Goal: Task Accomplishment & Management: Use online tool/utility

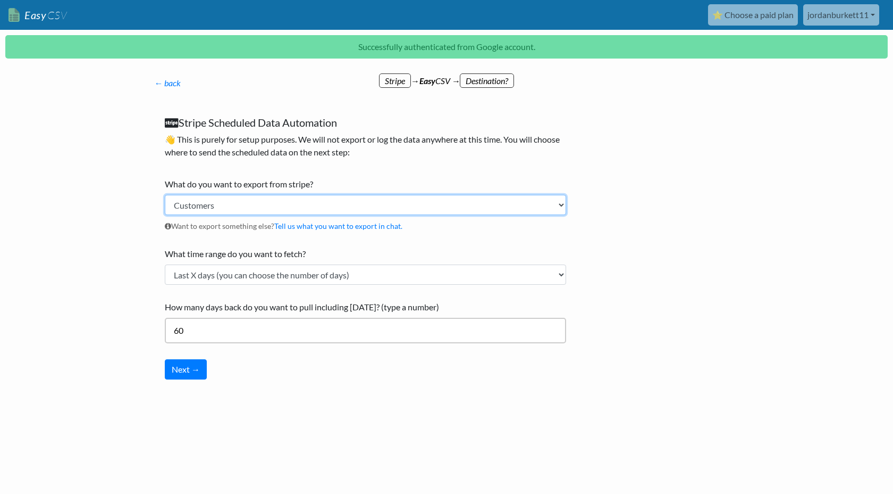
click at [341, 206] on select "Customers Payments Invoices Refunds Subscriptions (All) Subscriptions (Active O…" at bounding box center [366, 205] width 402 height 20
click at [254, 207] on select "Customers Payments Invoices Refunds Subscriptions (All) Subscriptions (Active O…" at bounding box center [366, 205] width 402 height 20
select select "payments"
click at [165, 195] on select "Customers Payments Invoices Refunds Subscriptions (All) Subscriptions (Active O…" at bounding box center [366, 205] width 402 height 20
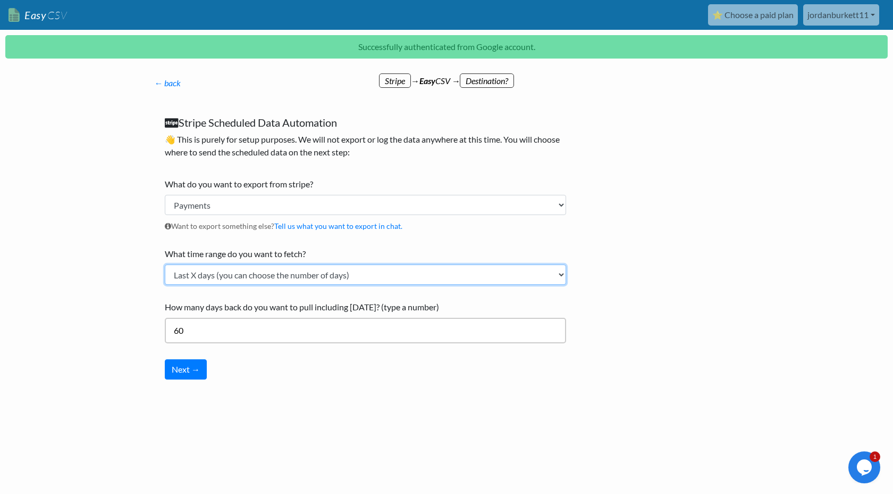
click at [227, 277] on select "Current Month Previous Month Today Yesterday Last X days (you can choose the nu…" at bounding box center [366, 274] width 402 height 20
select select "today"
click at [165, 264] on select "Current Month Previous Month Today Yesterday Last X days (you can choose the nu…" at bounding box center [366, 274] width 402 height 20
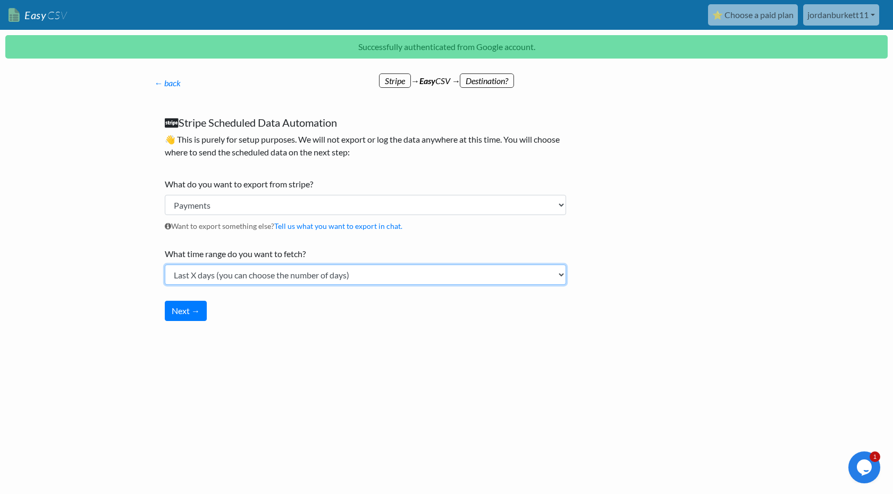
click at [195, 272] on select "Current Month Previous Month Today Yesterday Last X days (you can choose the nu…" at bounding box center [366, 274] width 402 height 20
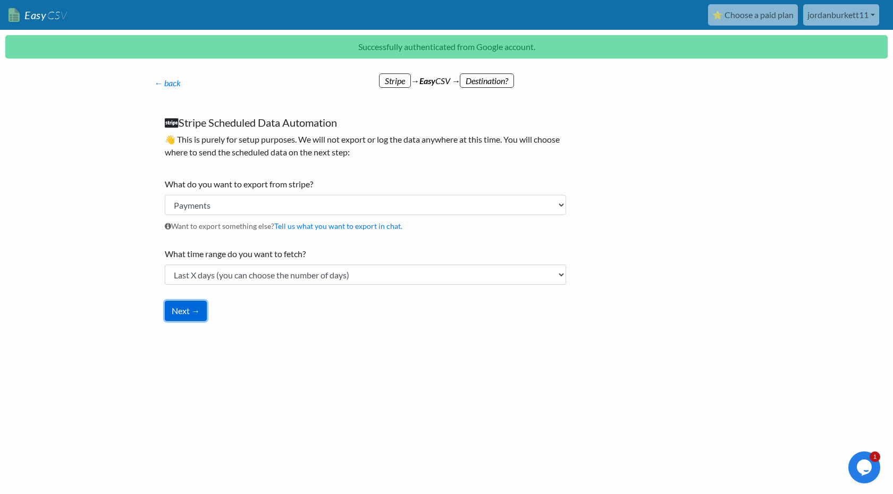
click at [174, 308] on button "Next →" at bounding box center [186, 310] width 42 height 20
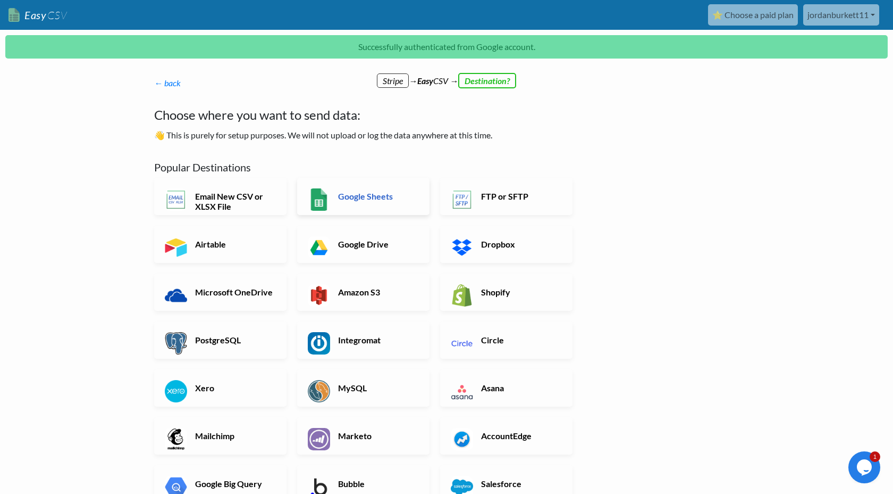
click at [387, 198] on h6 "Google Sheets" at bounding box center [377, 196] width 83 height 10
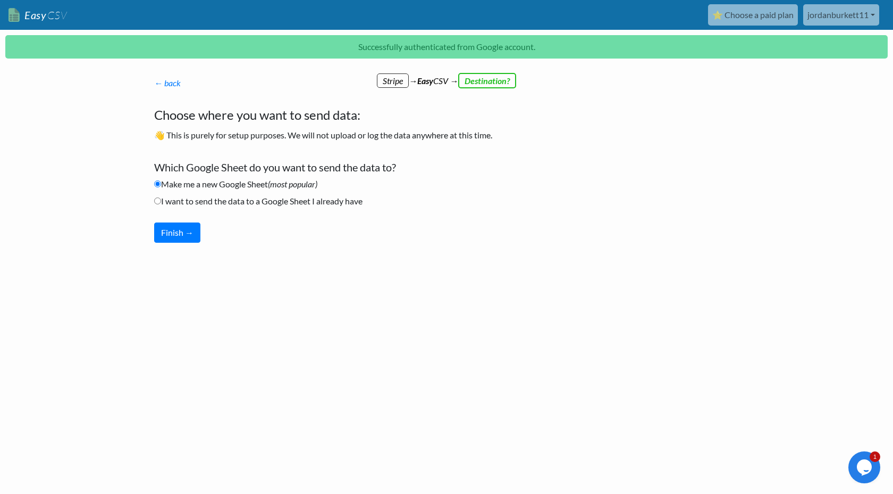
click at [183, 205] on label "I want to send the data to a Google Sheet I already have" at bounding box center [258, 201] width 208 height 13
click at [161, 204] on input "I want to send the data to a Google Sheet I already have" at bounding box center [157, 200] width 7 height 7
radio input "true"
click at [174, 237] on button "Finish →" at bounding box center [177, 232] width 46 height 20
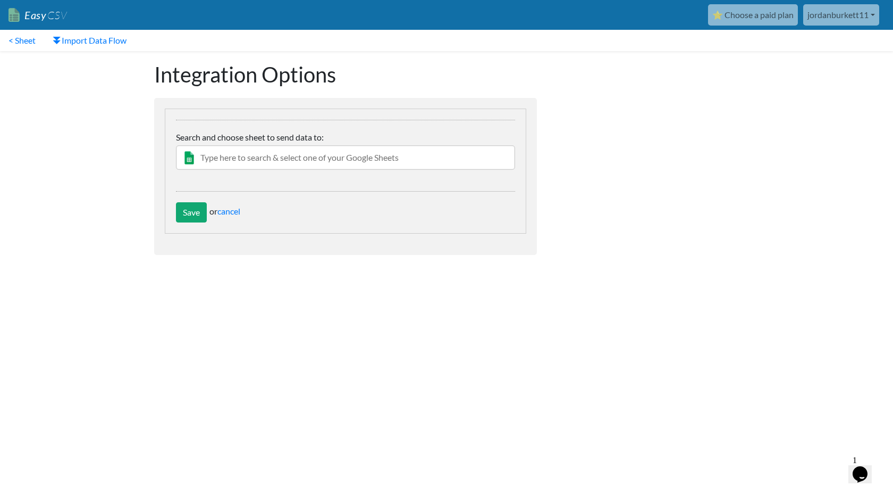
click at [375, 161] on input "text" at bounding box center [345, 157] width 339 height 24
type input "m"
type input "MRQ"
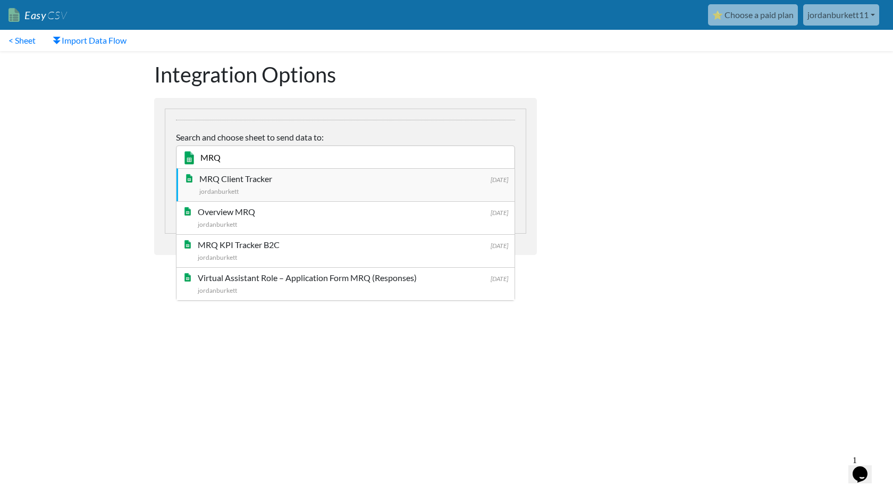
click at [281, 181] on div "MRQ Client Tracker" at bounding box center [353, 178] width 309 height 13
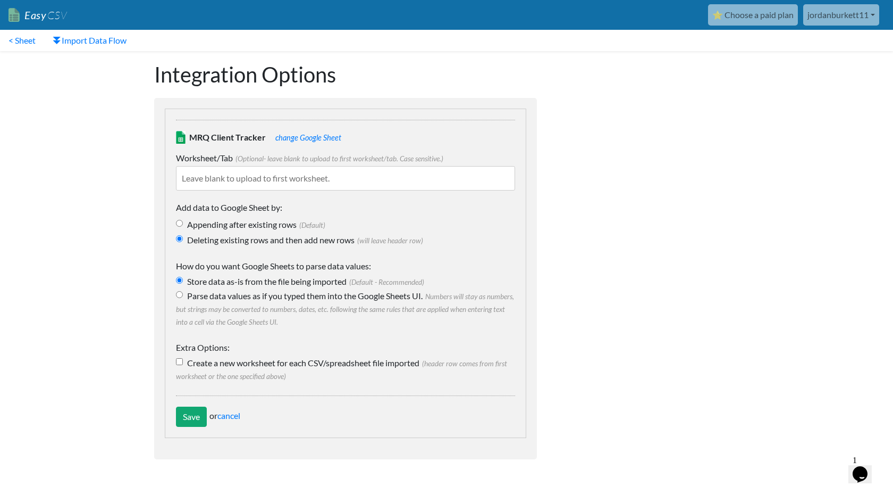
click at [251, 177] on input "text" at bounding box center [345, 178] width 339 height 24
type input "n"
type input "P"
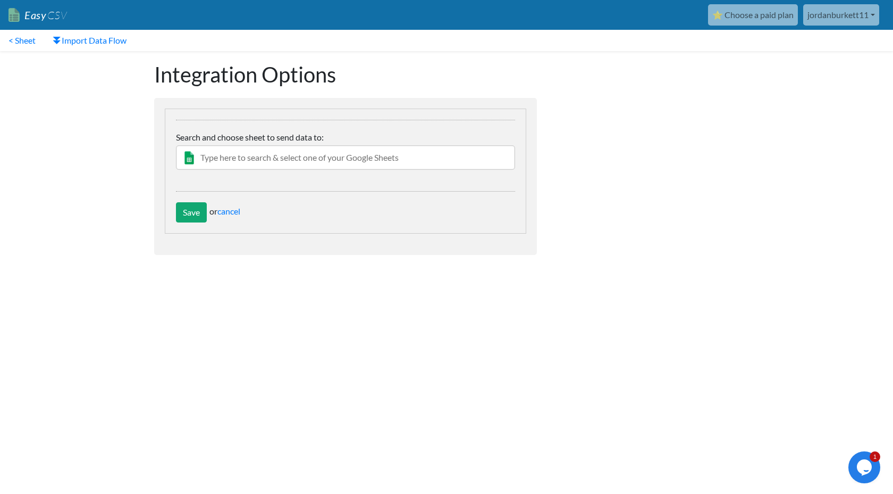
click at [254, 169] on input "text" at bounding box center [345, 157] width 339 height 24
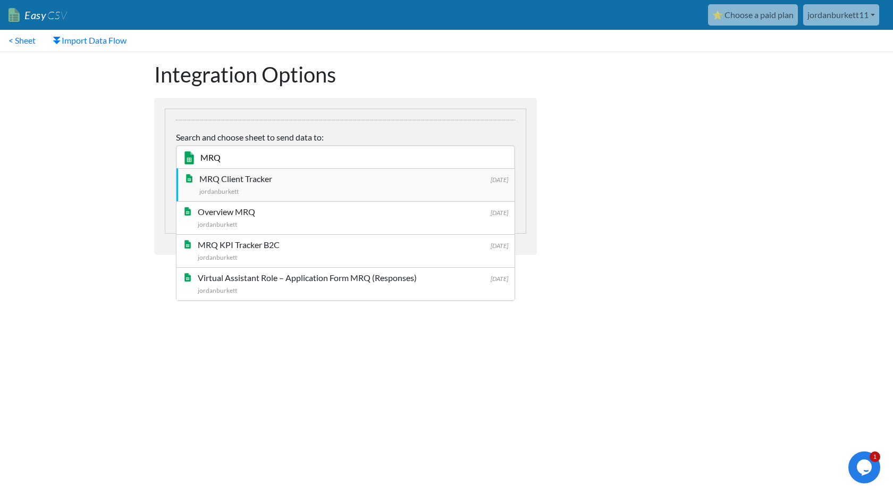
type input "MRQ"
click at [247, 183] on div "MRQ Client Tracker" at bounding box center [353, 178] width 309 height 13
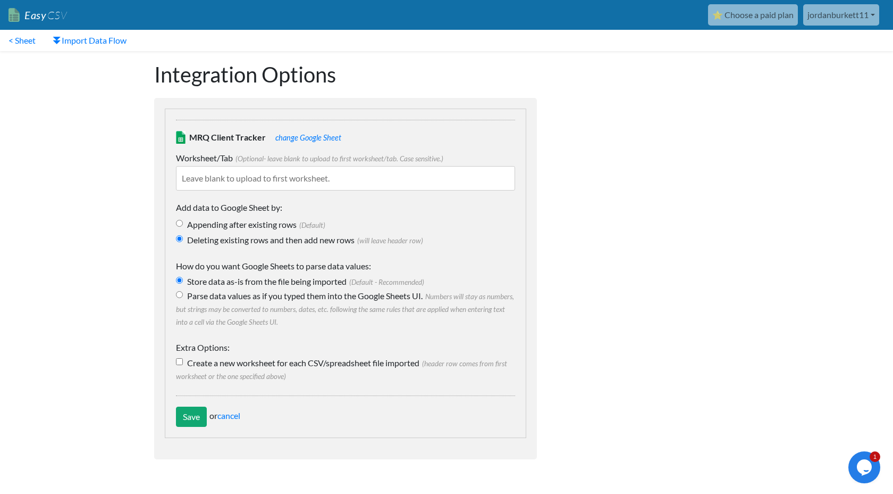
click at [250, 175] on input "text" at bounding box center [345, 178] width 339 height 24
type input "Stripe Payments"
click at [179, 222] on input "Appending after existing rows (Default)" at bounding box center [179, 223] width 7 height 7
radio input "true"
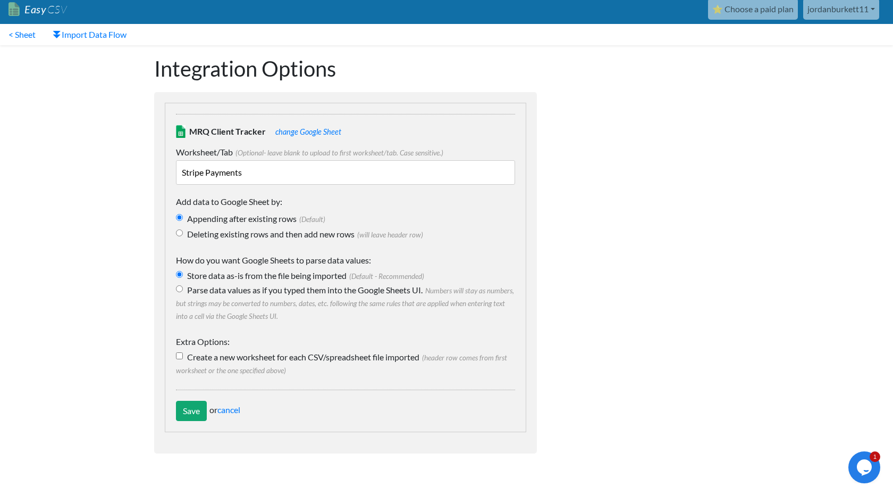
scroll to position [5, 0]
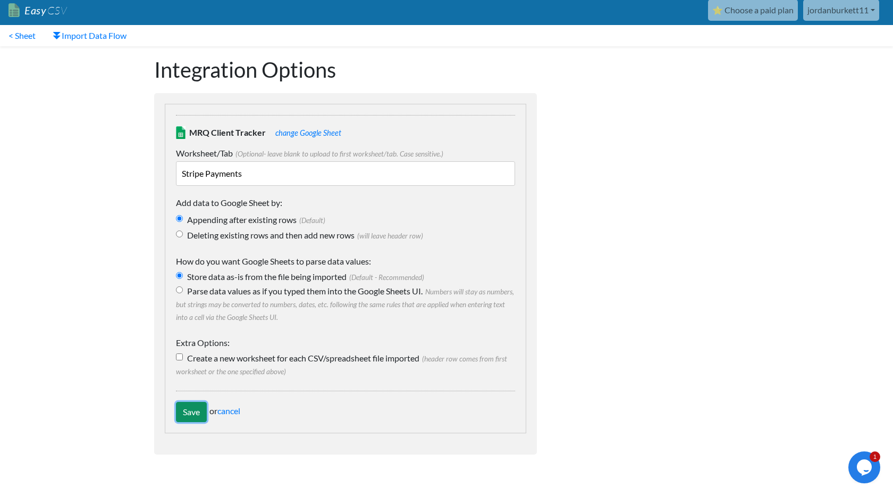
click at [186, 420] on input "Save" at bounding box center [191, 412] width 31 height 20
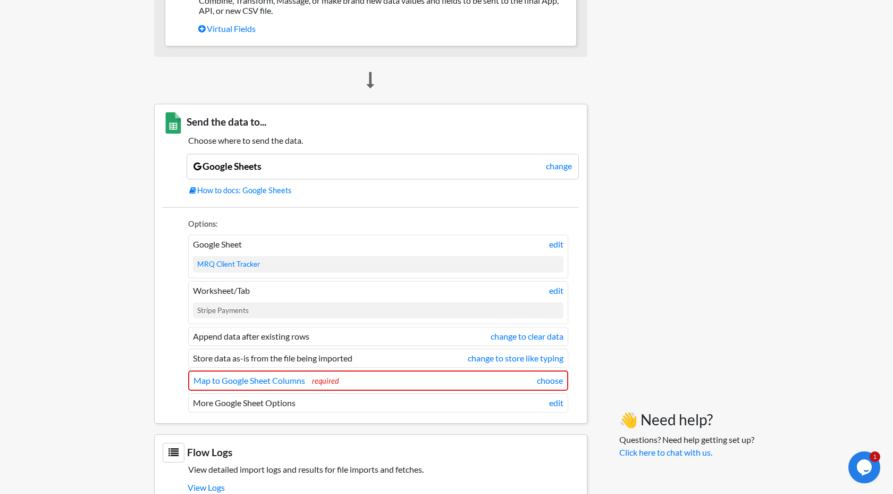
scroll to position [815, 0]
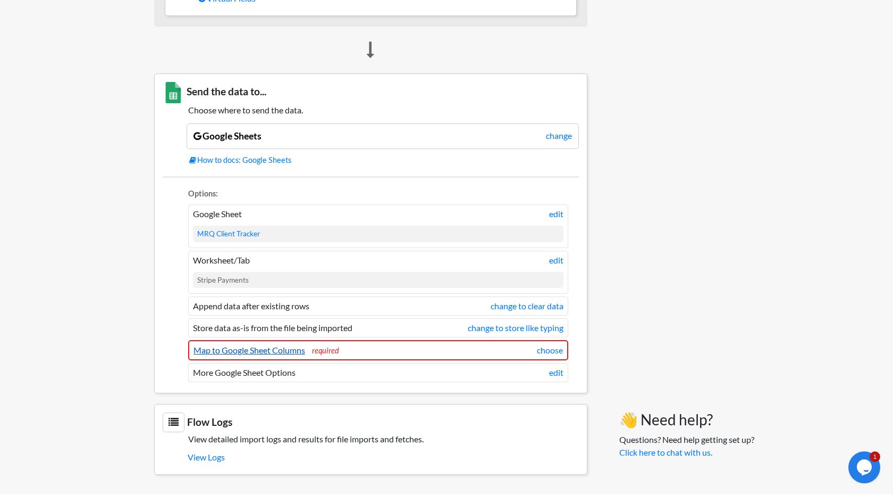
click at [285, 351] on link "Map to Google Sheet Columns" at bounding box center [250, 350] width 112 height 10
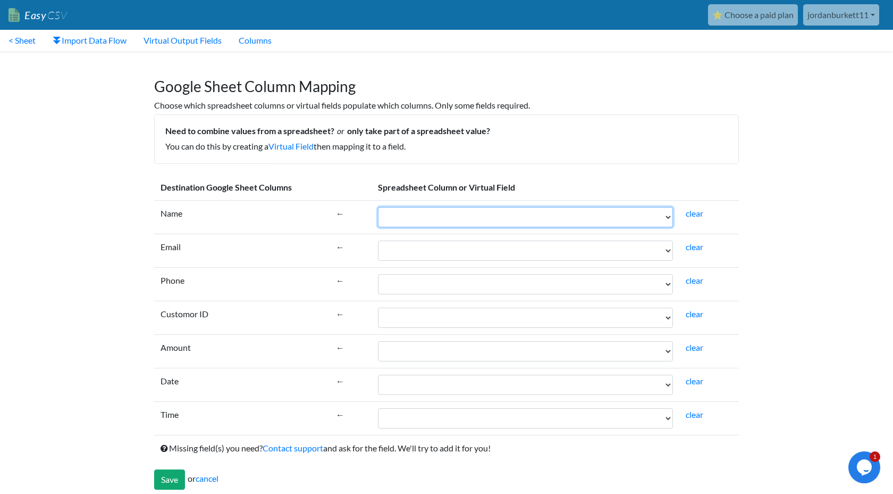
click at [565, 222] on select "id created_at created_date status amount amount_decimal amount_capturable amoun…" at bounding box center [525, 217] width 295 height 20
select select "cr_763089"
click at [378, 207] on select "id created_at created_date status amount amount_decimal amount_capturable amoun…" at bounding box center [525, 217] width 295 height 20
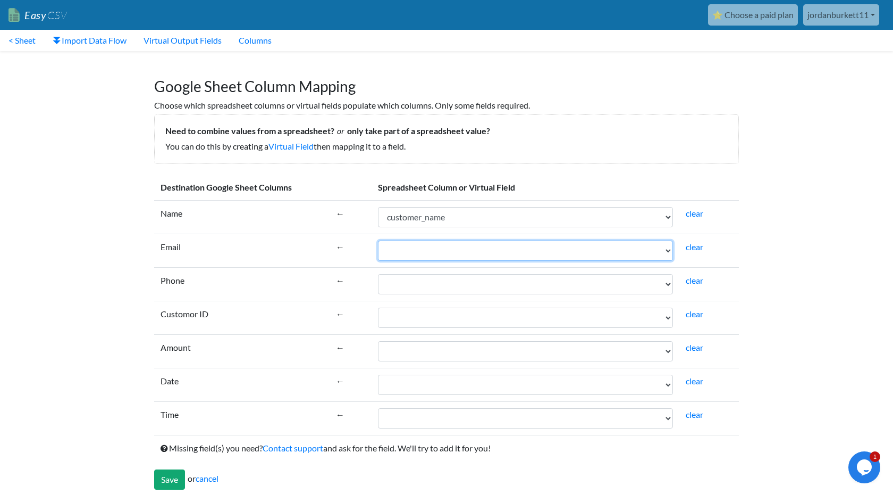
click at [424, 246] on select "id created_at created_date status amount amount_decimal amount_capturable amoun…" at bounding box center [525, 250] width 295 height 20
select select "cr_763088"
click at [378, 240] on select "id created_at created_date status amount amount_decimal amount_capturable amoun…" at bounding box center [525, 250] width 295 height 20
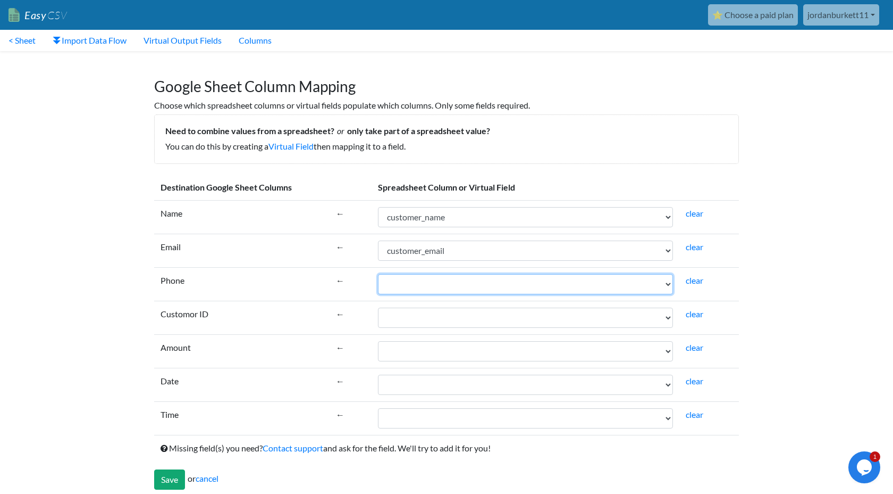
click at [439, 282] on select "id created_at created_date status amount amount_decimal amount_capturable amoun…" at bounding box center [525, 284] width 295 height 20
select select "cr_763090"
click at [378, 274] on select "id created_at created_date status amount amount_decimal amount_capturable amoun…" at bounding box center [525, 284] width 295 height 20
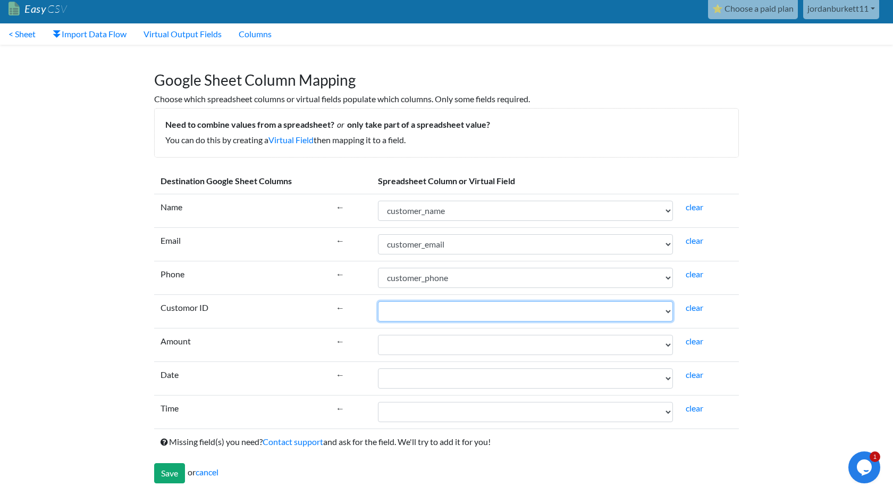
click at [421, 312] on select "id created_at created_date status amount amount_decimal amount_capturable amoun…" at bounding box center [525, 311] width 295 height 20
select select "cr_763076"
click at [378, 301] on select "id created_at created_date status amount amount_decimal amount_capturable amoun…" at bounding box center [525, 311] width 295 height 20
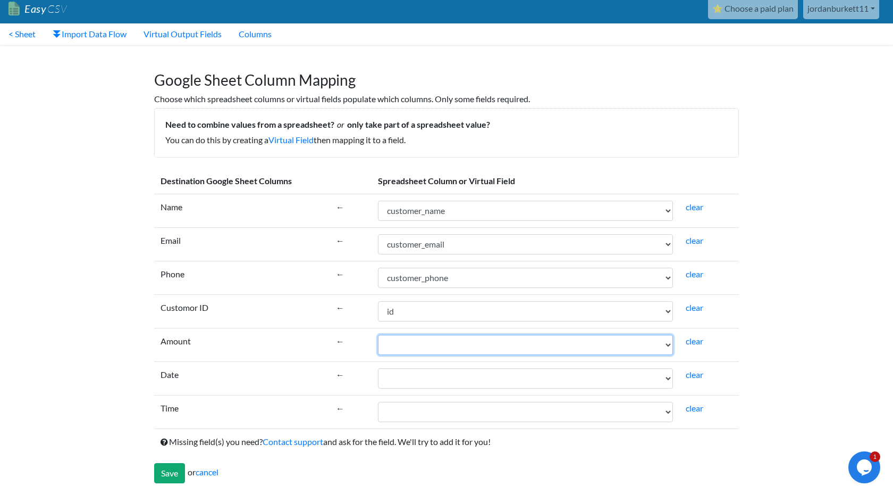
click at [417, 344] on select "id created_at created_date status amount amount_decimal amount_capturable amoun…" at bounding box center [525, 345] width 295 height 20
select select "cr_763080"
click at [378, 335] on select "id created_at created_date status amount amount_decimal amount_capturable amoun…" at bounding box center [525, 345] width 295 height 20
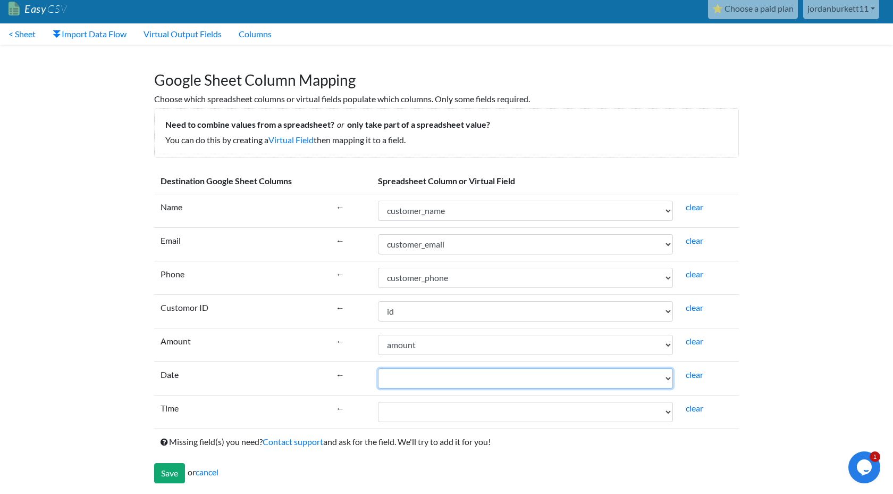
click at [435, 382] on select "id created_at created_date status amount amount_decimal amount_capturable amoun…" at bounding box center [525, 378] width 295 height 20
select select "cr_763078"
click at [378, 368] on select "id created_at created_date status amount amount_decimal amount_capturable amoun…" at bounding box center [525, 378] width 295 height 20
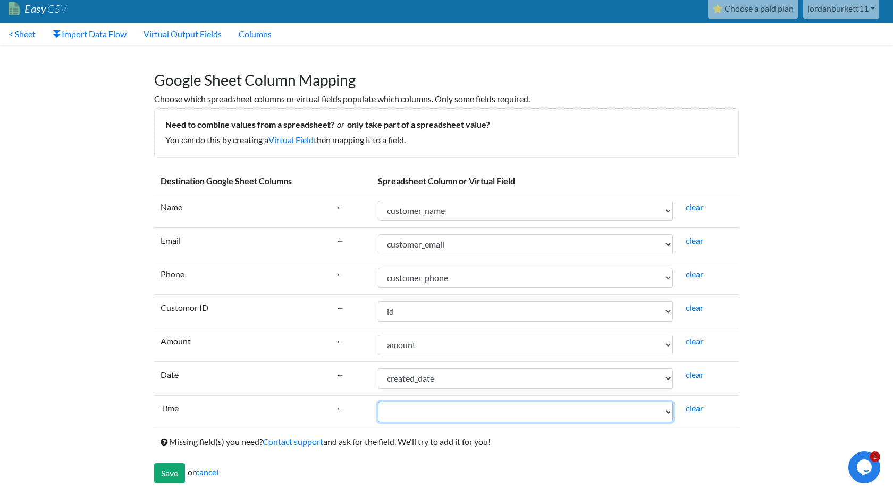
click at [422, 404] on select "id created_at created_date status amount amount_decimal amount_capturable amoun…" at bounding box center [525, 412] width 295 height 20
click at [415, 421] on select "id created_at created_date status amount amount_decimal amount_capturable amoun…" at bounding box center [525, 412] width 295 height 20
select select "cr_763079"
click at [378, 402] on select "id created_at created_date status amount amount_decimal amount_capturable amoun…" at bounding box center [525, 412] width 295 height 20
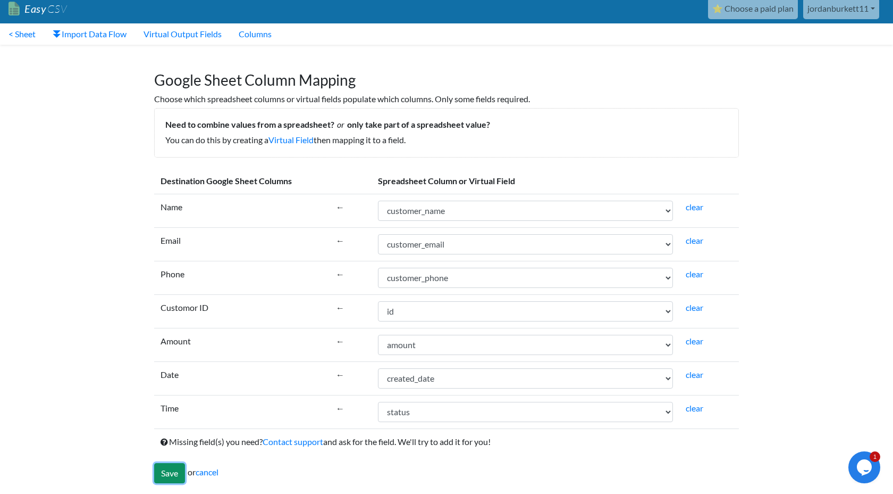
click at [166, 463] on input "Save" at bounding box center [169, 473] width 31 height 20
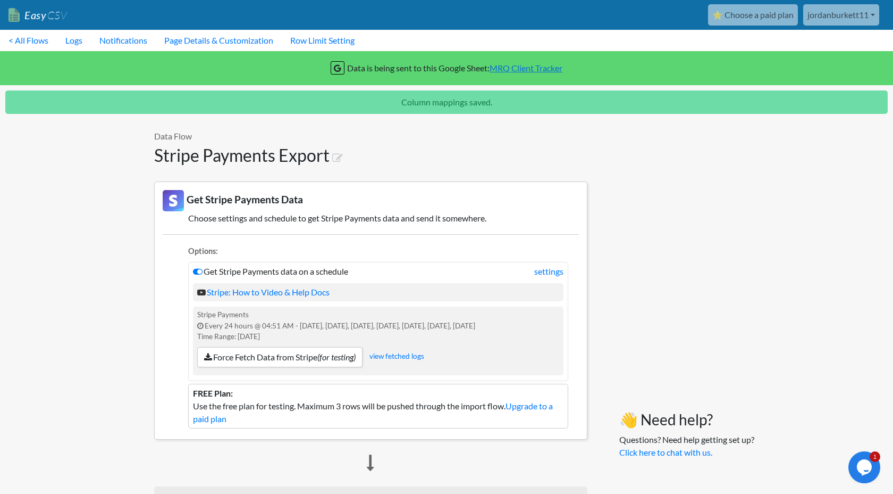
click at [716, 21] on link "⭐ Choose a paid plan" at bounding box center [753, 14] width 90 height 21
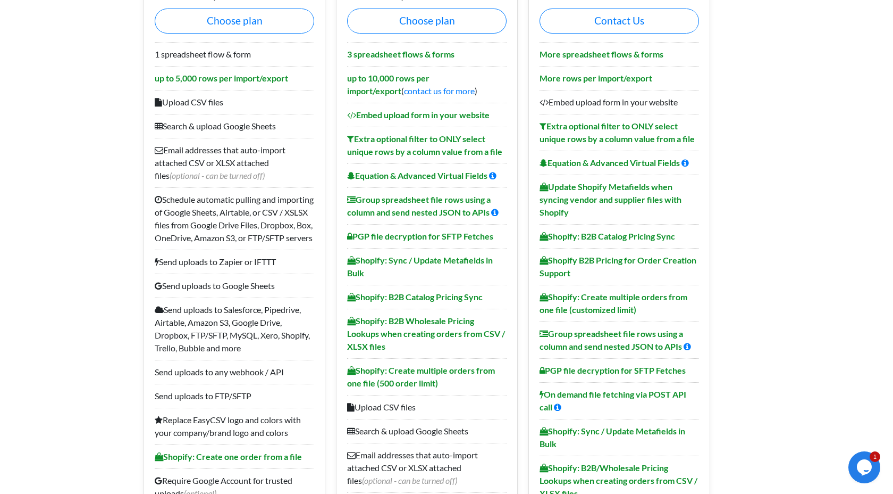
scroll to position [165, 0]
